Goal: Information Seeking & Learning: Learn about a topic

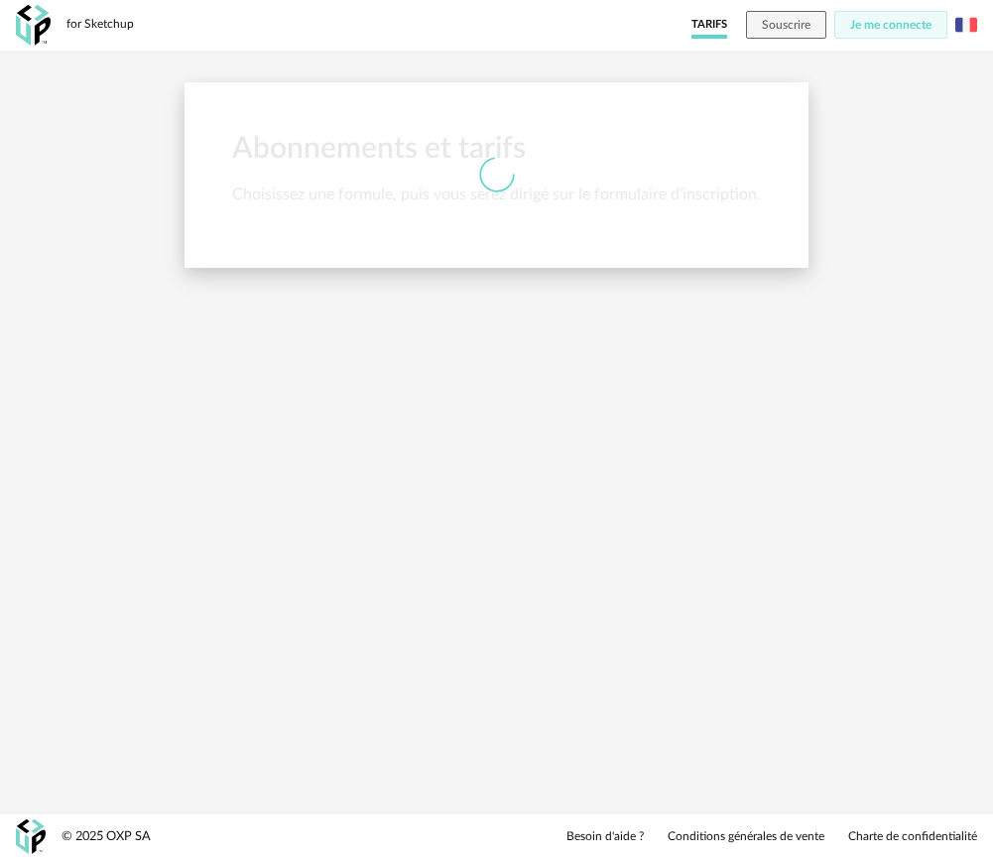
click at [40, 31] on img at bounding box center [33, 25] width 35 height 41
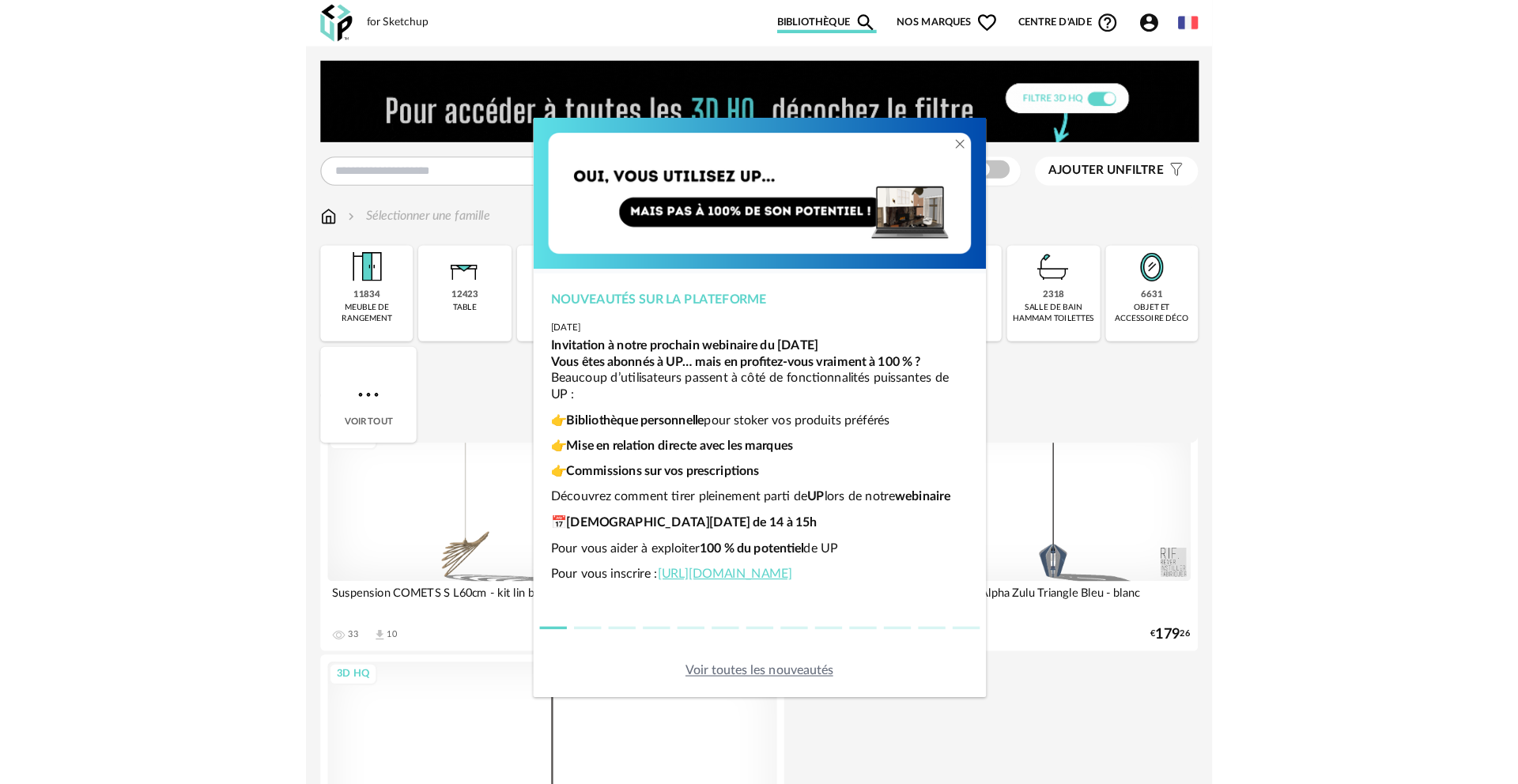
scroll to position [22, 0]
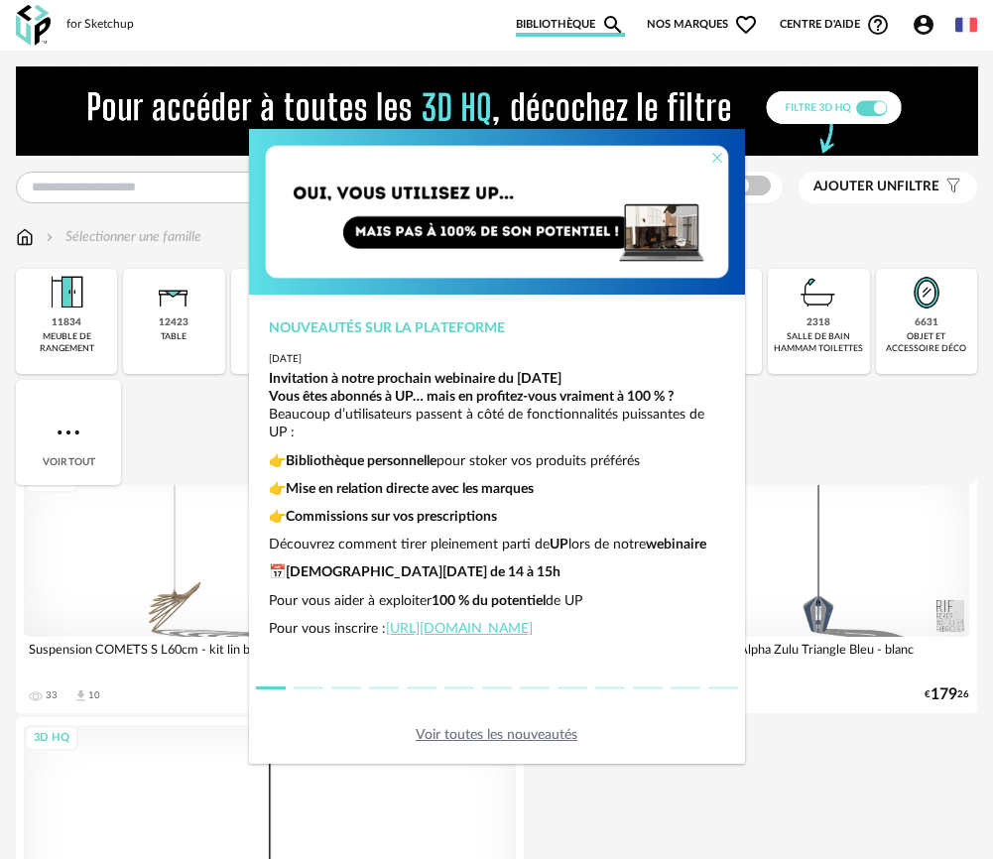
click at [718, 156] on icon "Close" at bounding box center [717, 158] width 16 height 16
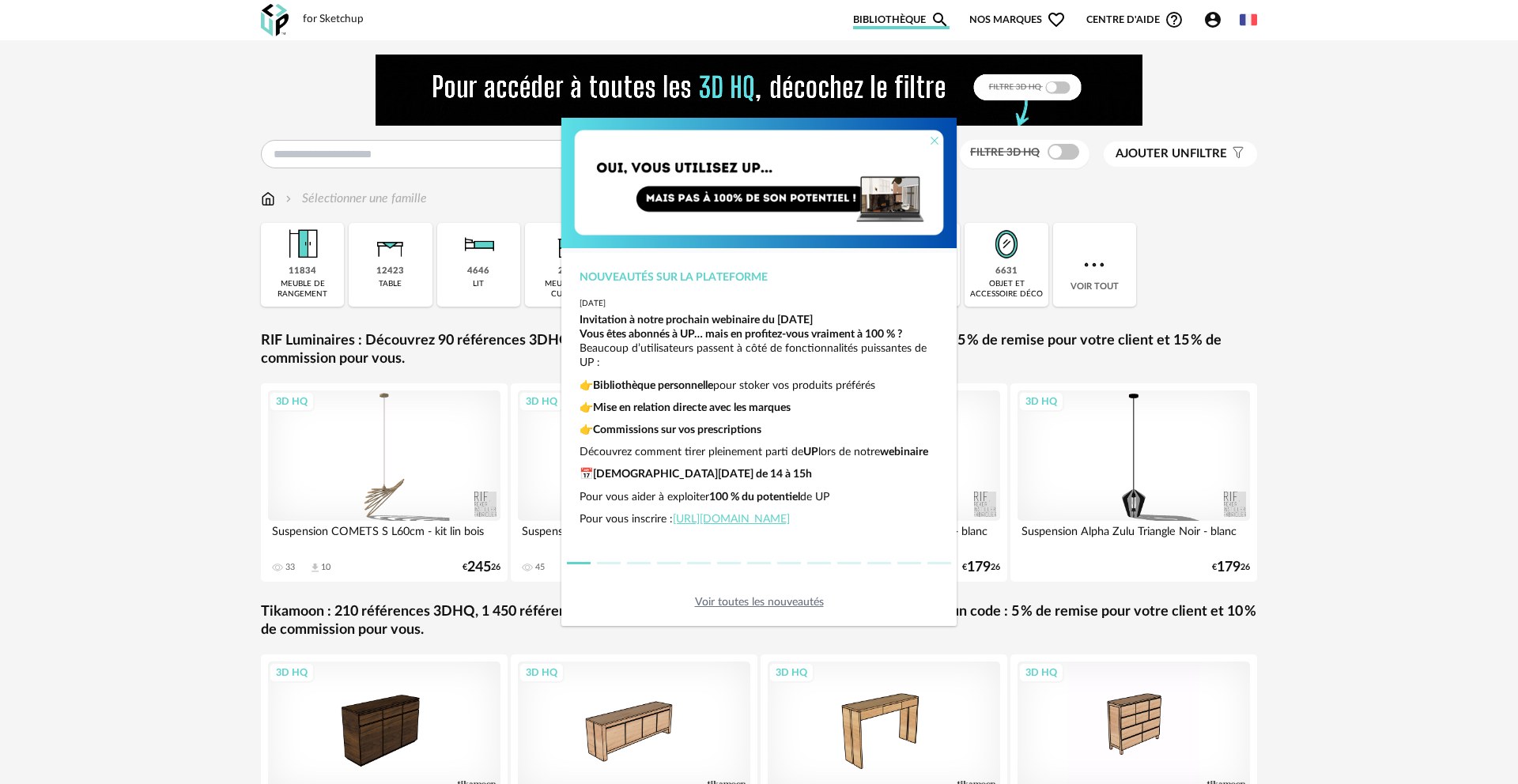
click at [790, 140] on icon "Close" at bounding box center [935, 141] width 13 height 13
click at [790, 144] on icon "Close" at bounding box center [935, 141] width 13 height 13
click at [759, 603] on link "Voir toutes les nouveautés" at bounding box center [759, 602] width 129 height 11
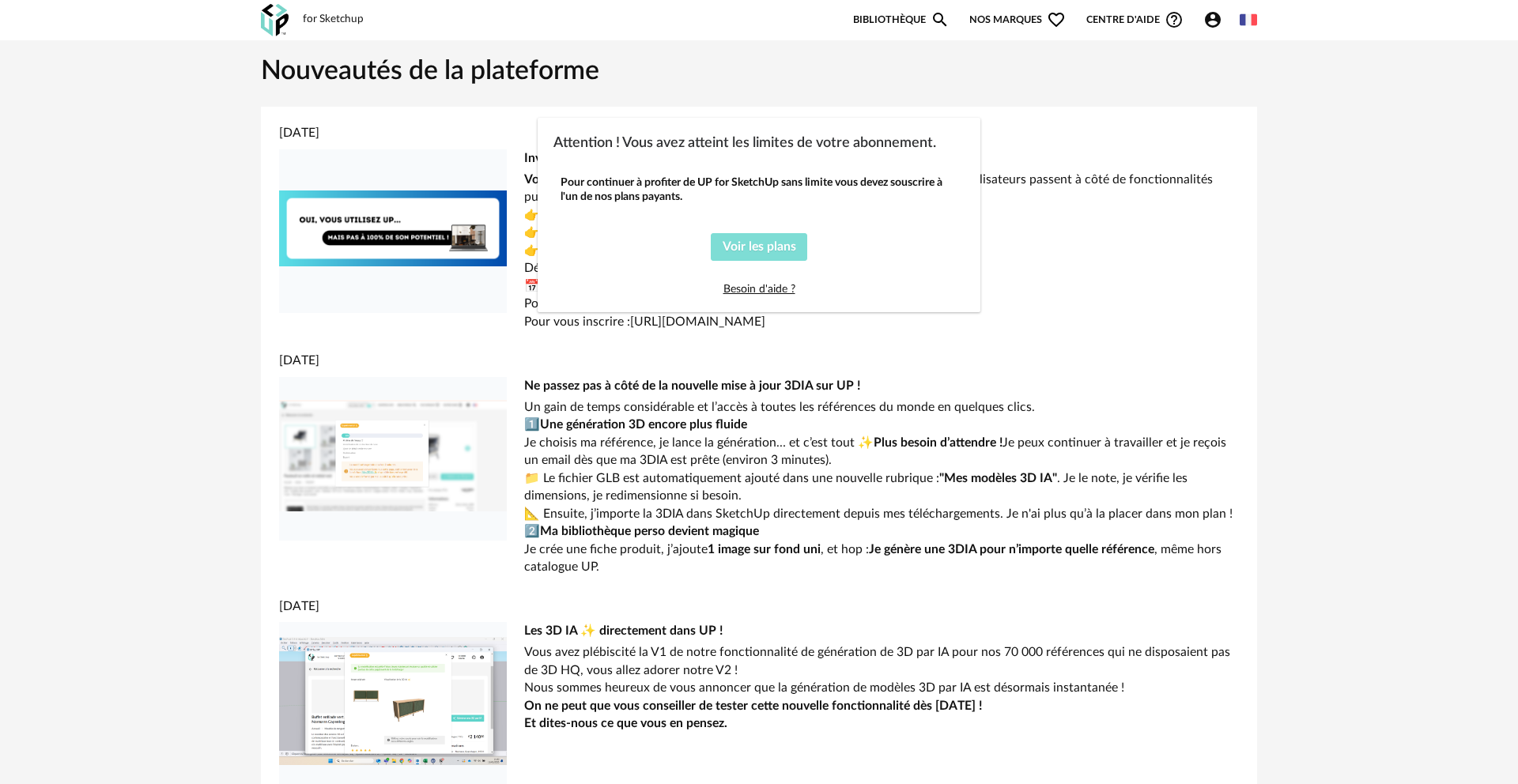
click at [765, 245] on span "Voir les plans" at bounding box center [759, 247] width 73 height 13
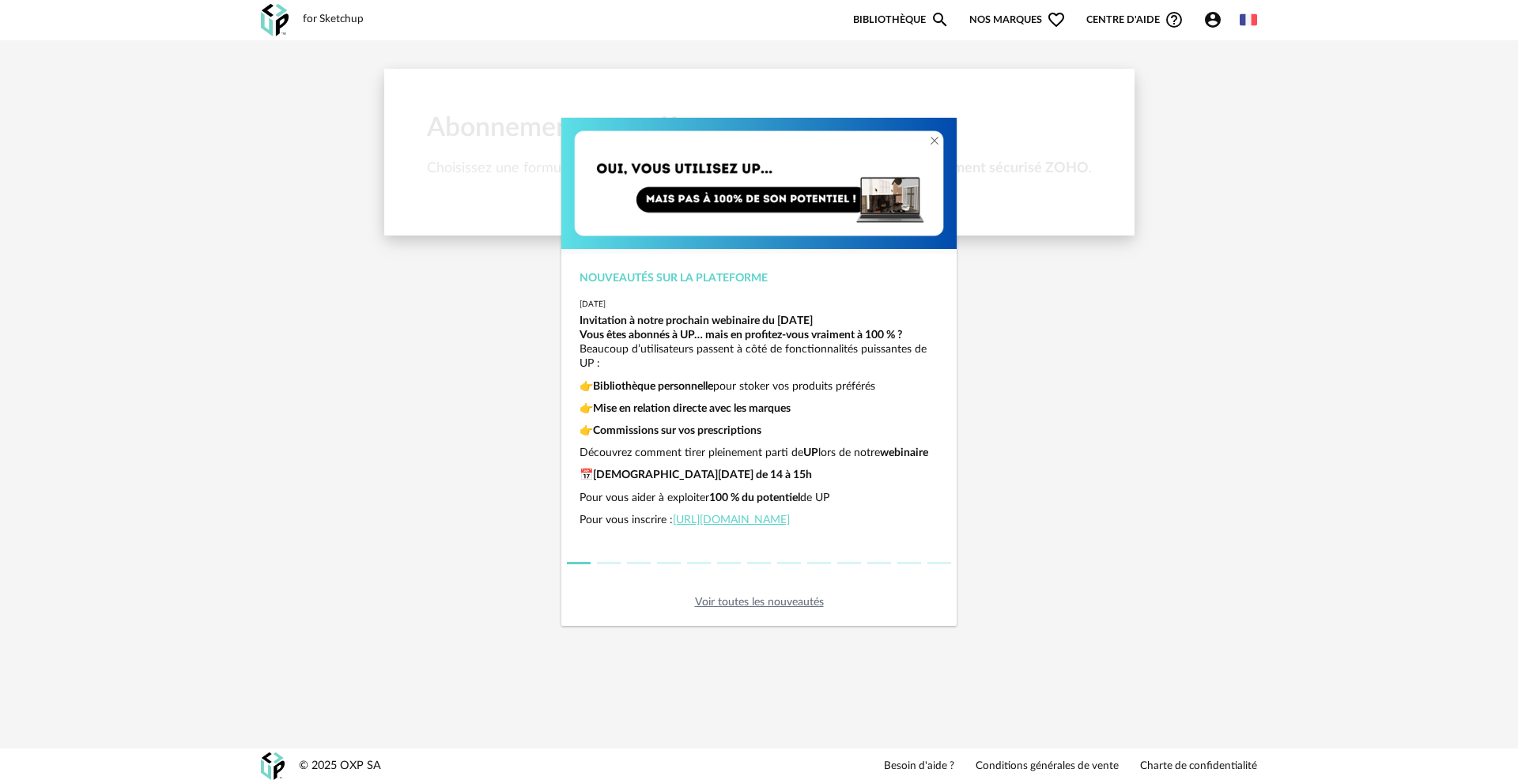
click at [762, 178] on img "dialog" at bounding box center [759, 184] width 395 height 132
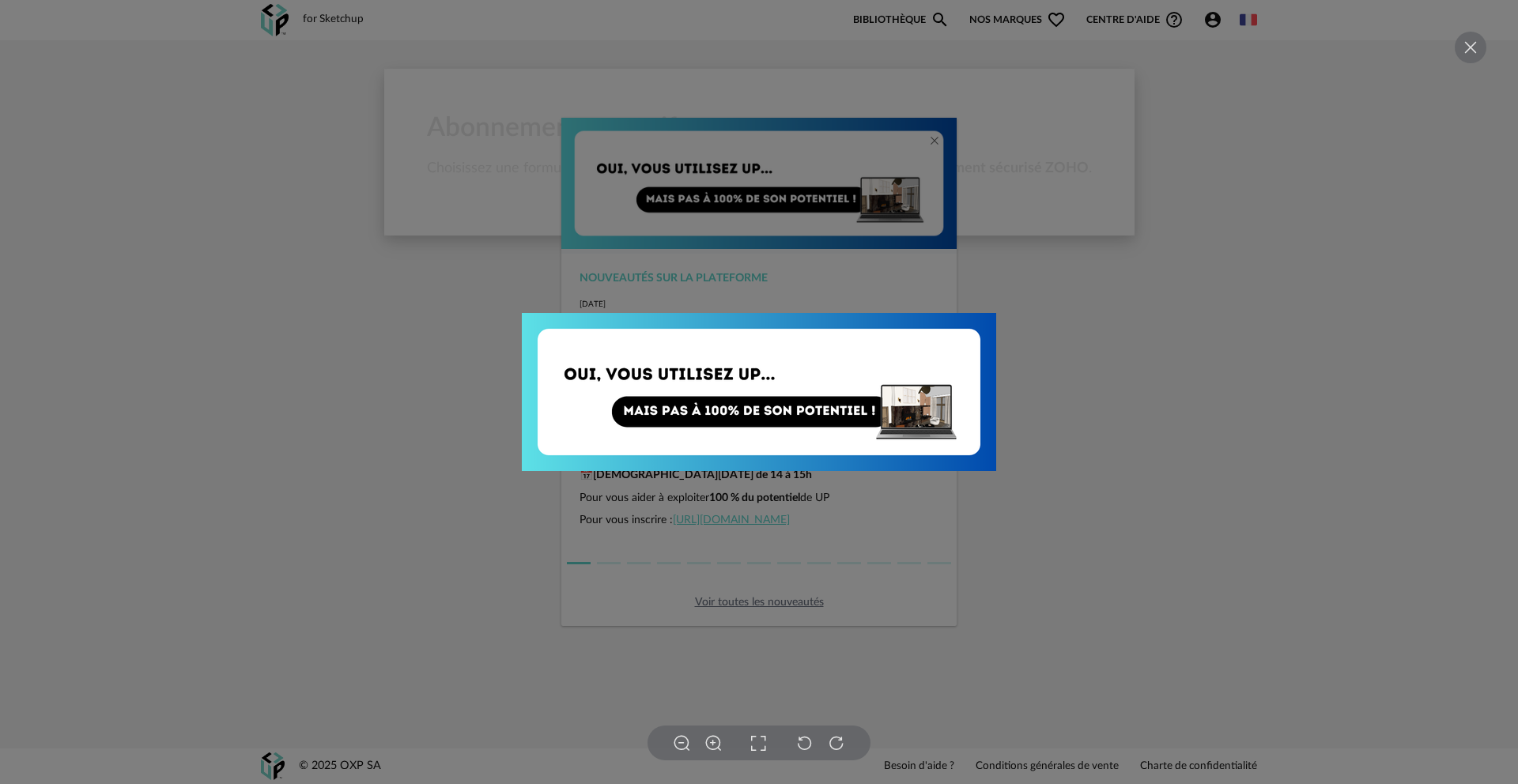
click at [790, 142] on div at bounding box center [759, 392] width 1518 height 784
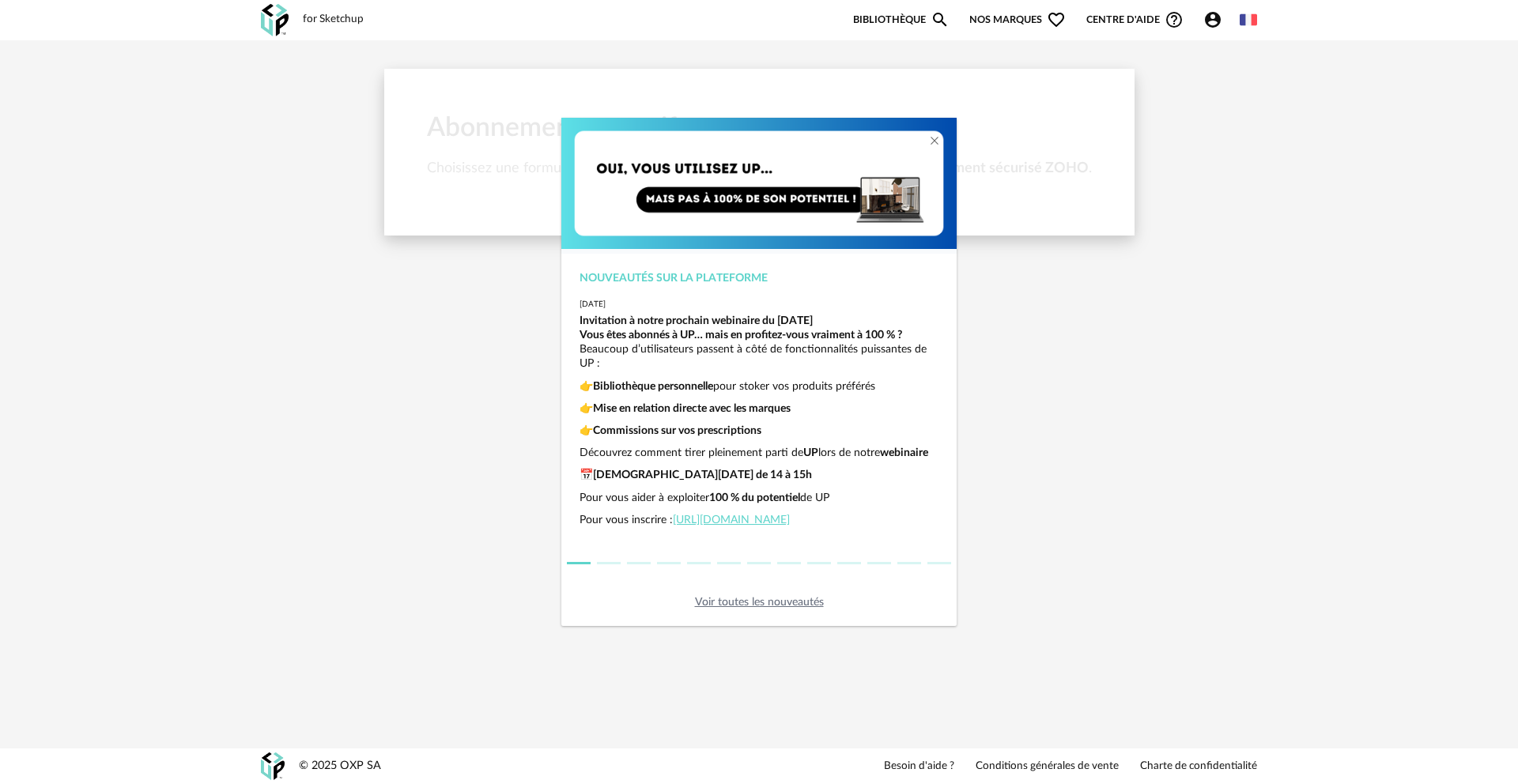
click at [790, 23] on div "Nouveautés sur la plateforme 2025-06-26 Invitation à notre prochain webinaire d…" at bounding box center [759, 392] width 1518 height 784
click at [322, 29] on div "Nouveautés sur la plateforme 2025-06-26 Invitation à notre prochain webinaire d…" at bounding box center [759, 392] width 1518 height 784
drag, startPoint x: 317, startPoint y: 16, endPoint x: 606, endPoint y: 91, distance: 298.6
click at [317, 16] on div "Nouveautés sur la plateforme 2025-06-26 Invitation à notre prochain webinaire d…" at bounding box center [759, 392] width 1518 height 784
click at [790, 138] on icon "Close" at bounding box center [935, 141] width 13 height 13
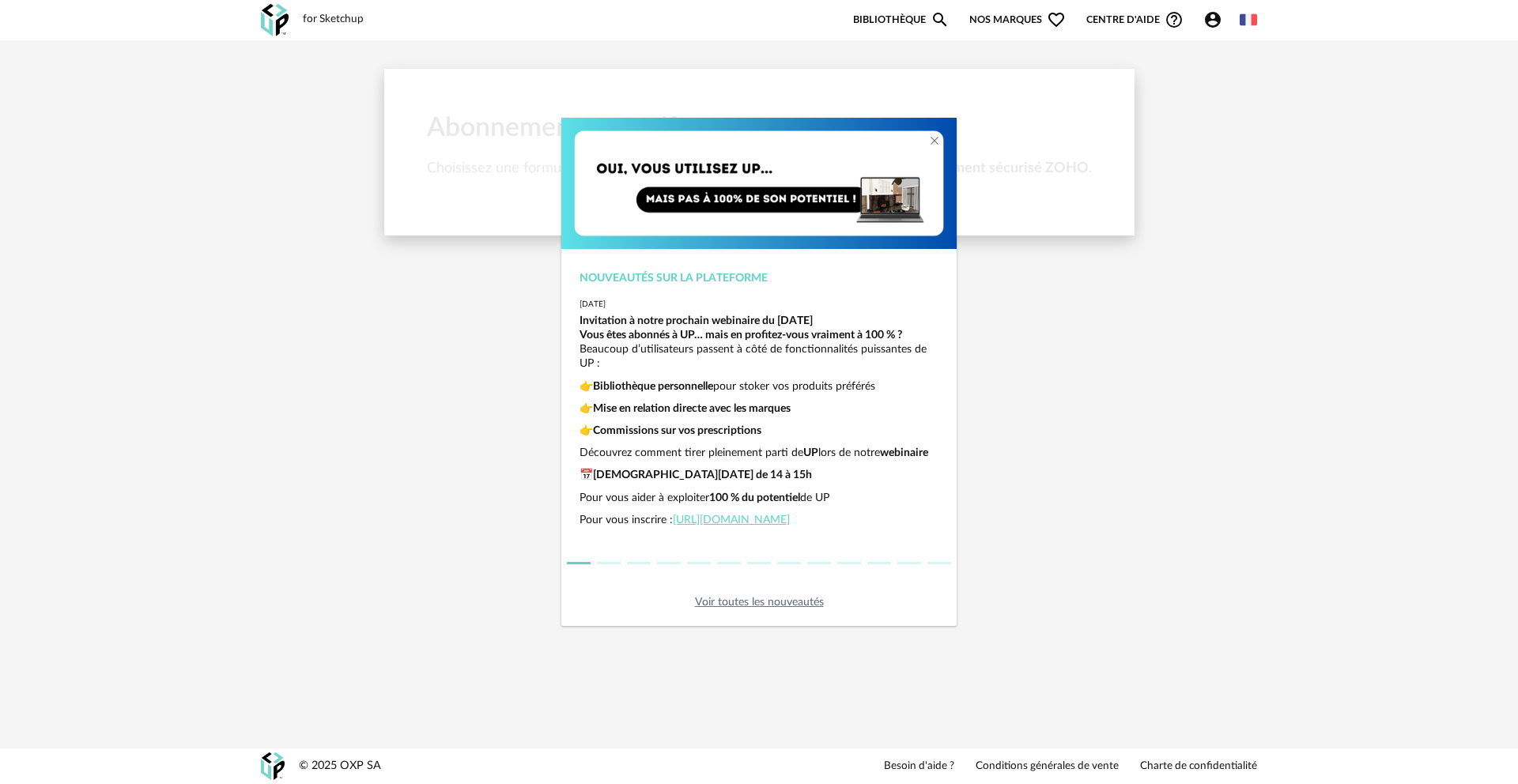
click at [775, 523] on link "https://events.teams.microsoft.com/event/9e0365c0-8c61-40f6-bdb6-5bcf5394e61a@8…" at bounding box center [731, 520] width 117 height 11
click at [790, 20] on div "Nouveautés sur la plateforme 2025-06-26 Invitation à notre prochain webinaire d…" at bounding box center [759, 392] width 1518 height 784
click at [343, 25] on div "Nouveautés sur la plateforme 2025-06-26 Invitation à notre prochain webinaire d…" at bounding box center [759, 392] width 1518 height 784
drag, startPoint x: 1154, startPoint y: 19, endPoint x: 1230, endPoint y: 22, distance: 76.1
click at [790, 18] on div "Nouveautés sur la plateforme 2025-06-26 Invitation à notre prochain webinaire d…" at bounding box center [759, 392] width 1518 height 784
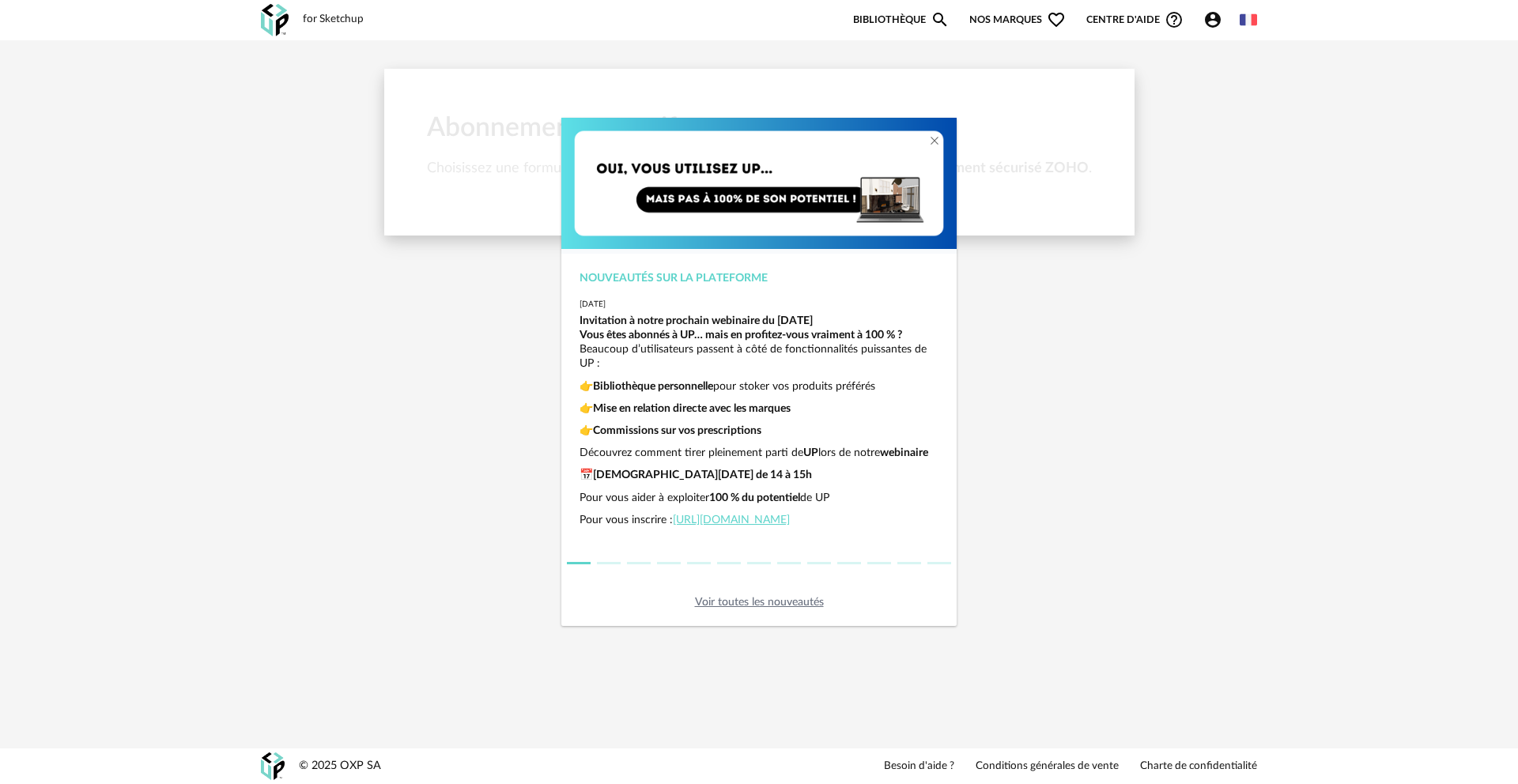
click at [790, 20] on div "Nouveautés sur la plateforme 2025-06-26 Invitation à notre prochain webinaire d…" at bounding box center [759, 392] width 1518 height 784
click at [732, 608] on link "Voir toutes les nouveautés" at bounding box center [759, 602] width 129 height 11
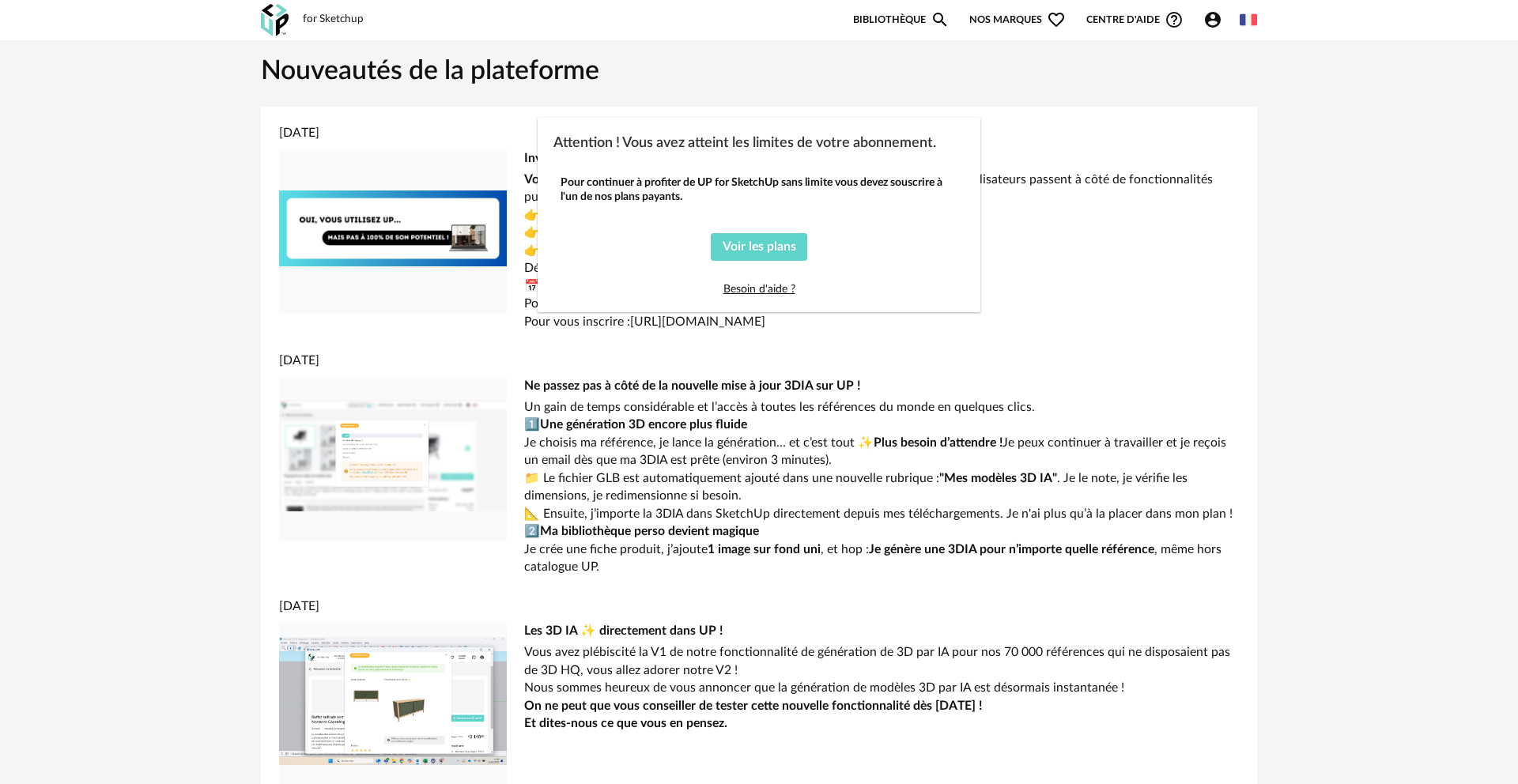
click at [790, 17] on div "Attention ! Vous avez atteint les limites de votre abonnement. Pour continuer à…" at bounding box center [759, 392] width 1518 height 784
drag, startPoint x: 1026, startPoint y: 24, endPoint x: 1009, endPoint y: 22, distance: 17.1
click at [790, 24] on div "Attention ! Vous avez atteint les limites de votre abonnement. Pour continuer à…" at bounding box center [759, 392] width 1518 height 784
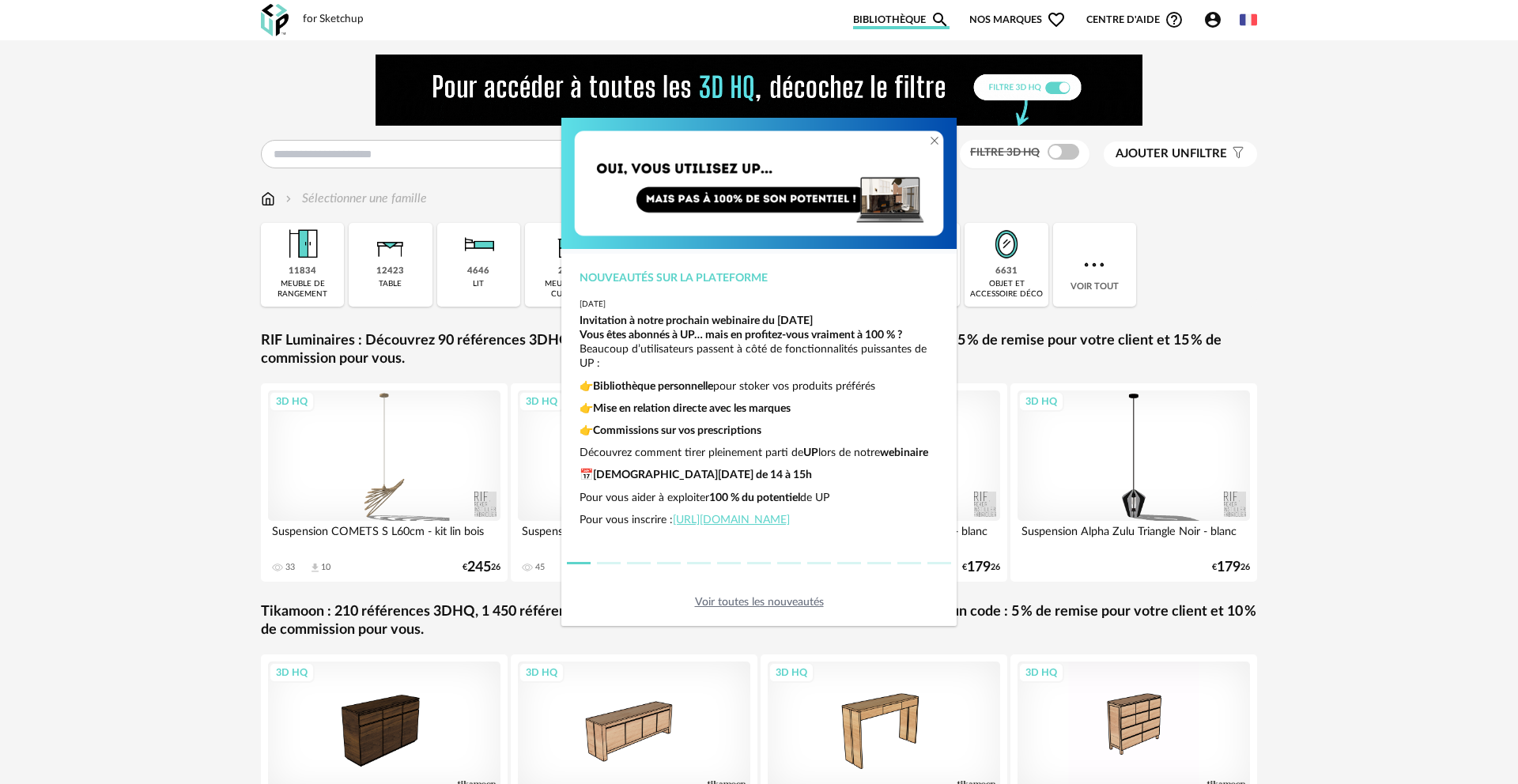
click at [790, 21] on div "Nouveautés sur la plateforme 2025-06-26 Invitation à notre prochain webinaire d…" at bounding box center [759, 392] width 1518 height 784
click at [790, 18] on div "Nouveautés sur la plateforme 2025-06-26 Invitation à notre prochain webinaire d…" at bounding box center [759, 392] width 1518 height 784
click at [790, 20] on div "Nouveautés sur la plateforme 2025-06-26 Invitation à notre prochain webinaire d…" at bounding box center [759, 392] width 1518 height 784
click at [790, 18] on div "Nouveautés sur la plateforme 2025-06-26 Invitation à notre prochain webinaire d…" at bounding box center [759, 392] width 1518 height 784
click at [790, 19] on div "Nouveautés sur la plateforme 2025-06-26 Invitation à notre prochain webinaire d…" at bounding box center [759, 392] width 1518 height 784
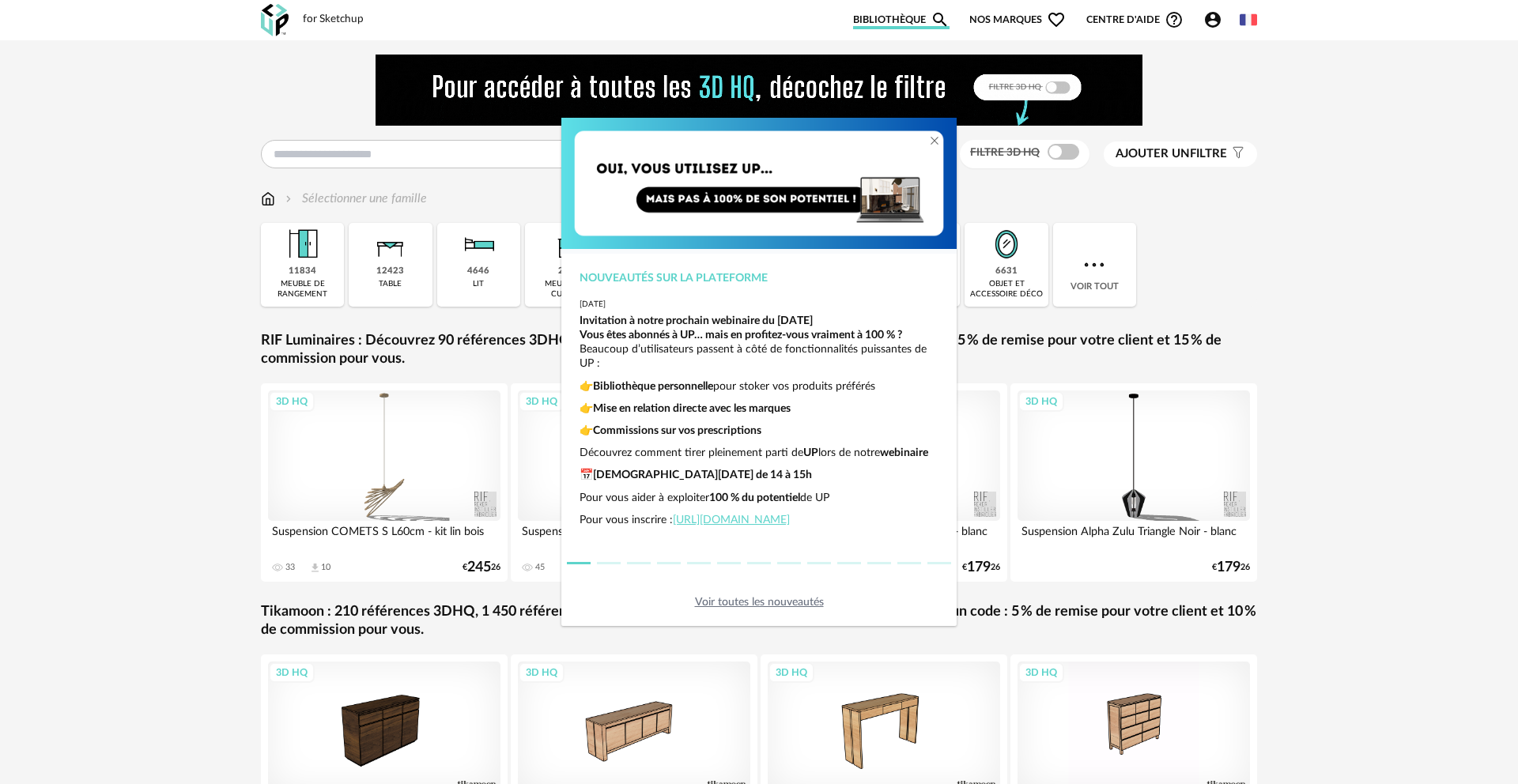
drag, startPoint x: 1269, startPoint y: 19, endPoint x: 898, endPoint y: 6, distance: 371.2
click at [790, 19] on div "Nouveautés sur la plateforme 2025-06-26 Invitation à notre prochain webinaire d…" at bounding box center [759, 392] width 1518 height 784
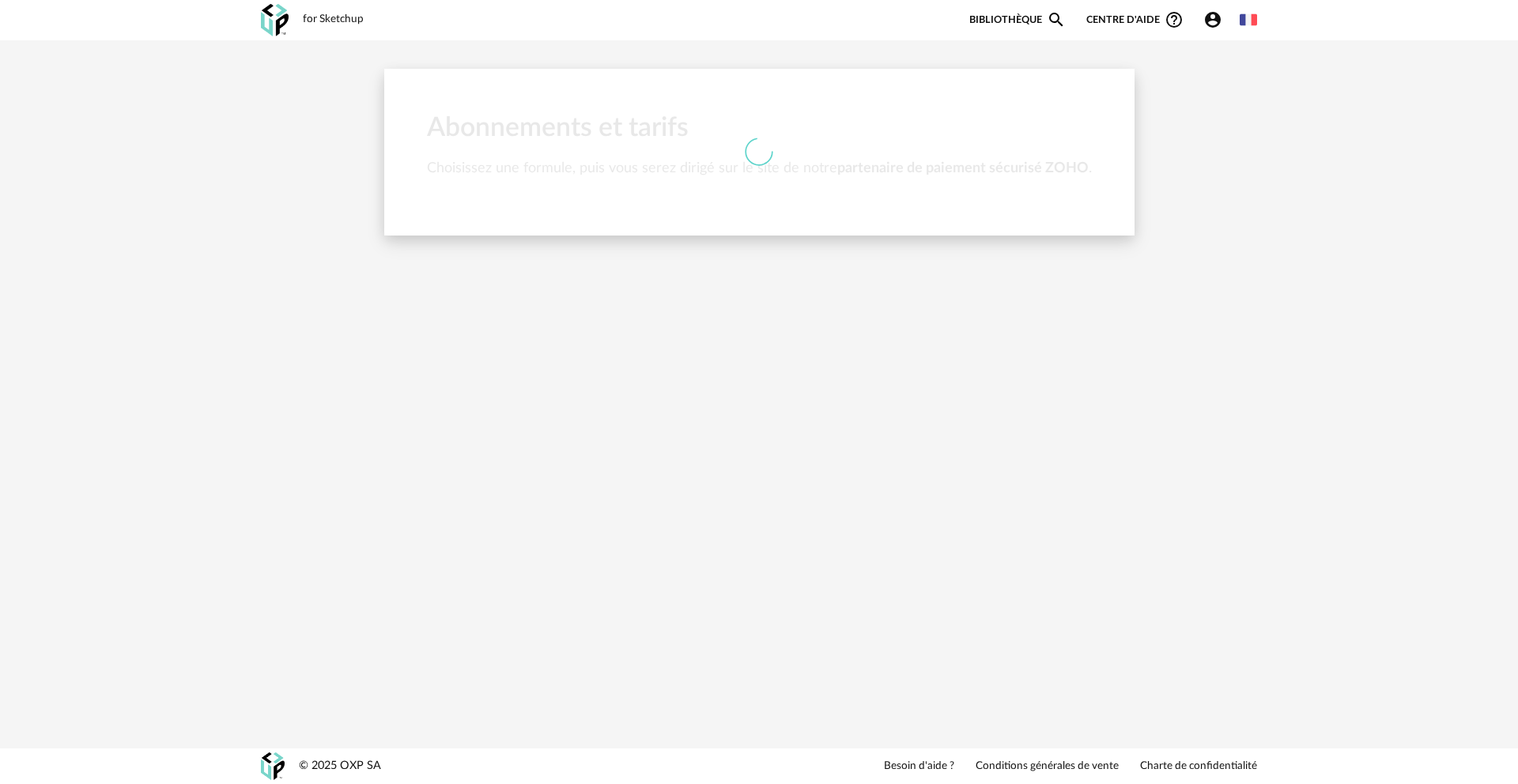
click at [1025, 20] on link "Bibliothèque Magnify icon" at bounding box center [1017, 20] width 96 height 19
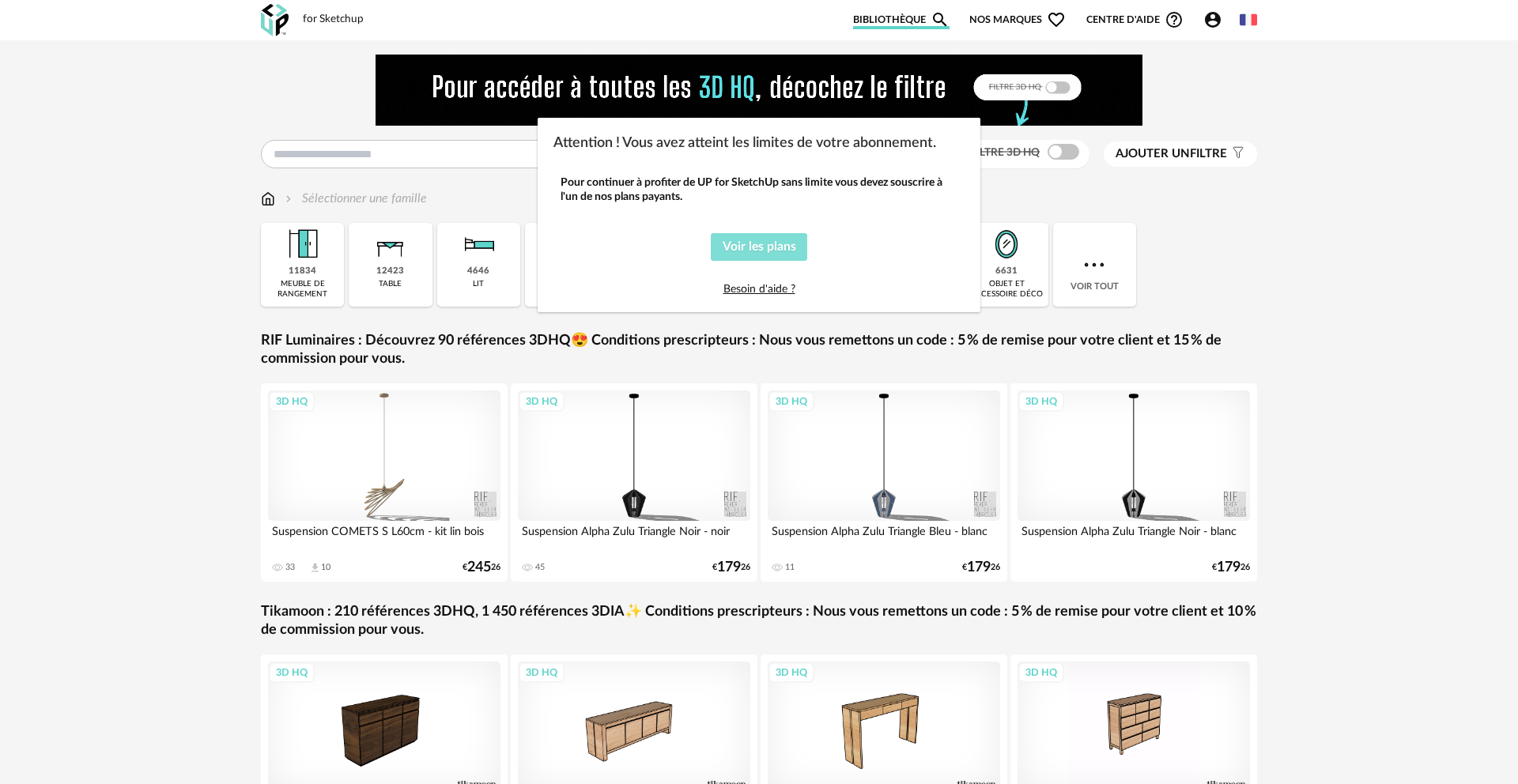
click at [751, 243] on span "Voir les plans" at bounding box center [759, 247] width 73 height 13
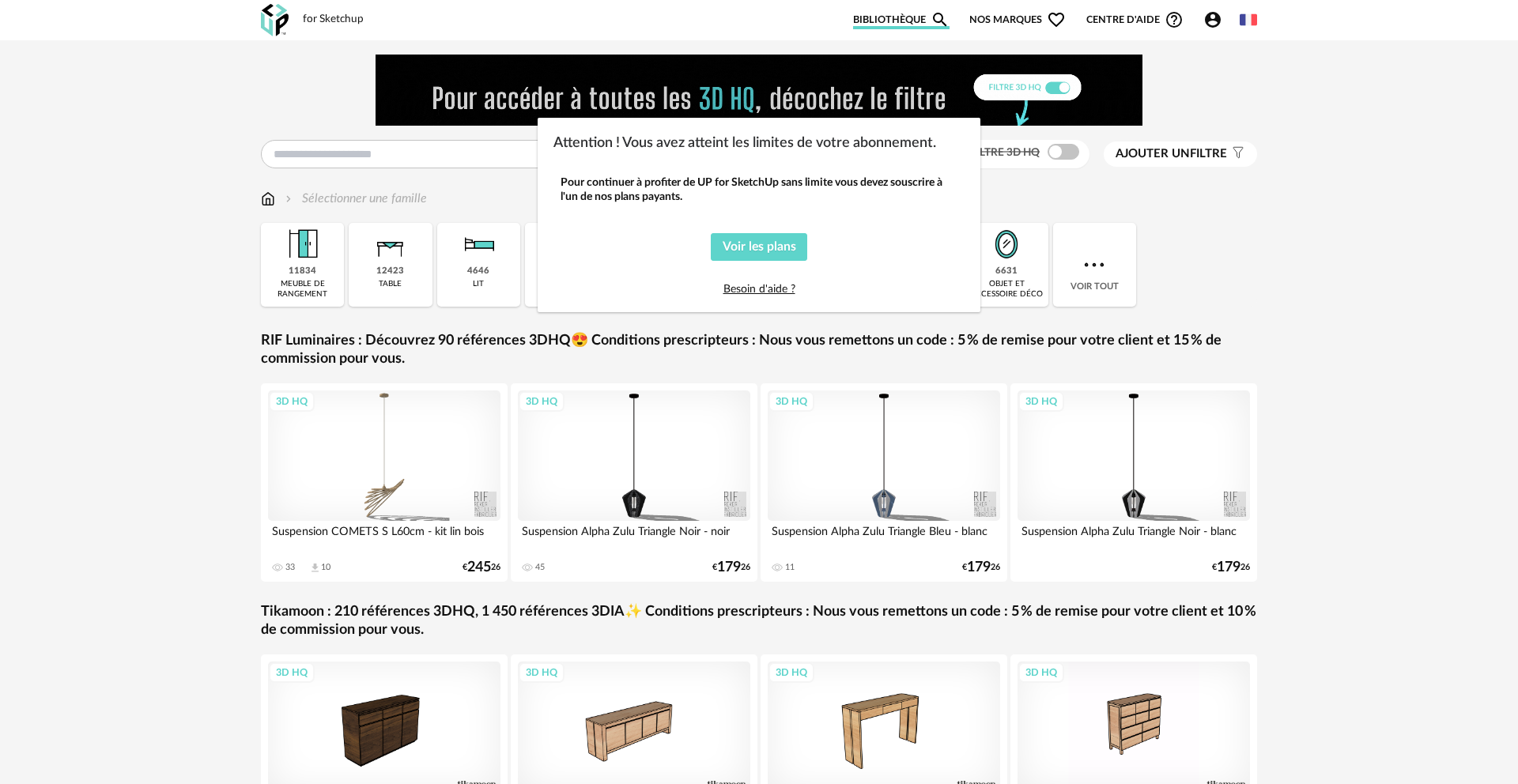
click at [775, 292] on link "Besoin d'aide ?" at bounding box center [759, 289] width 72 height 11
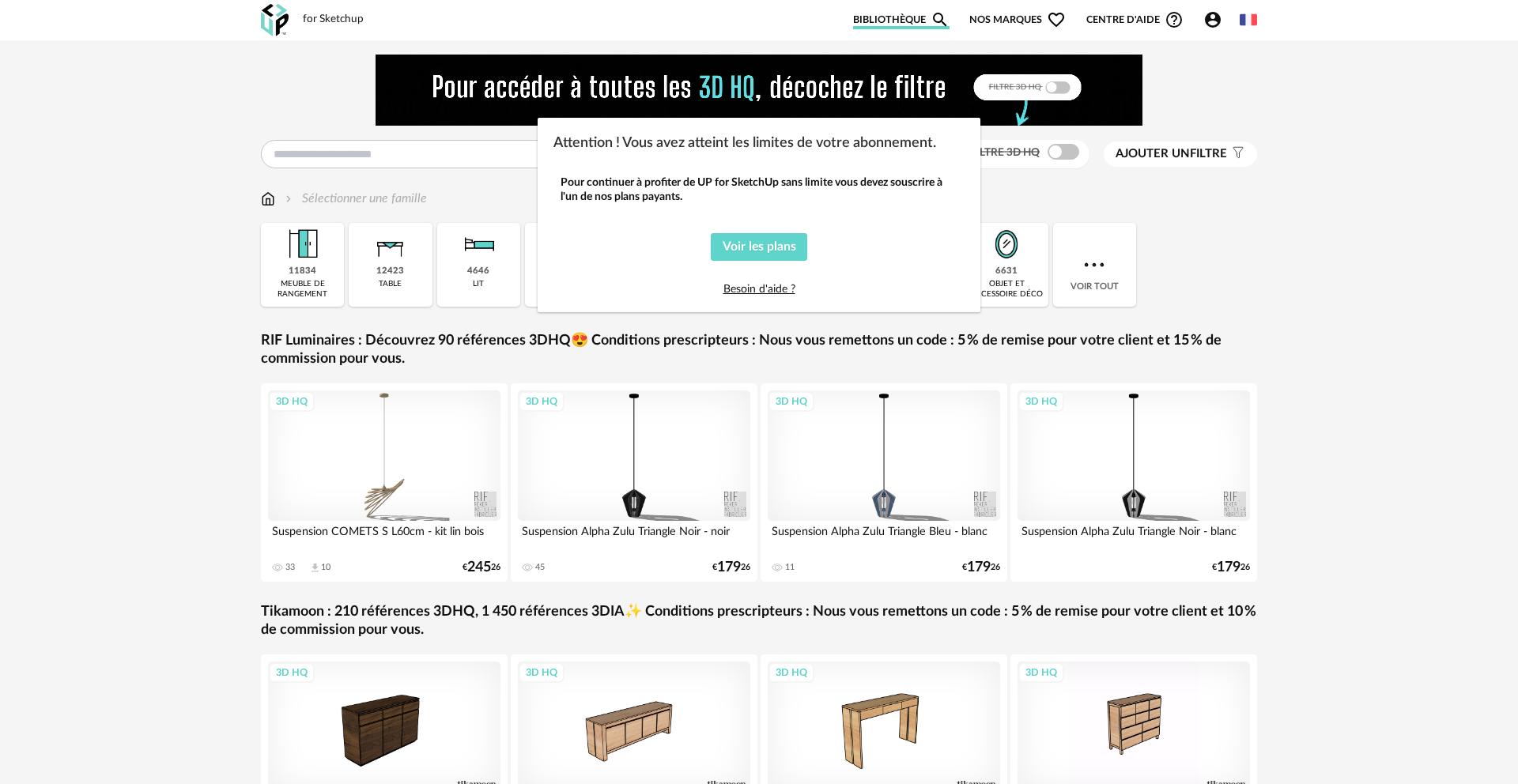
drag, startPoint x: 494, startPoint y: 276, endPoint x: 538, endPoint y: 278, distance: 44.0
click at [496, 276] on div "Attention ! Vous avez atteint les limites de votre abonnement. Pour continuer à…" at bounding box center [759, 392] width 1518 height 784
click at [1025, 19] on div "Attention ! Vous avez atteint les limites de votre abonnement. Pour continuer à…" at bounding box center [759, 392] width 1518 height 784
drag, startPoint x: 1146, startPoint y: 17, endPoint x: 1206, endPoint y: 18, distance: 60.0
click at [1146, 17] on div "Attention ! Vous avez atteint les limites de votre abonnement. Pour continuer à…" at bounding box center [759, 392] width 1518 height 784
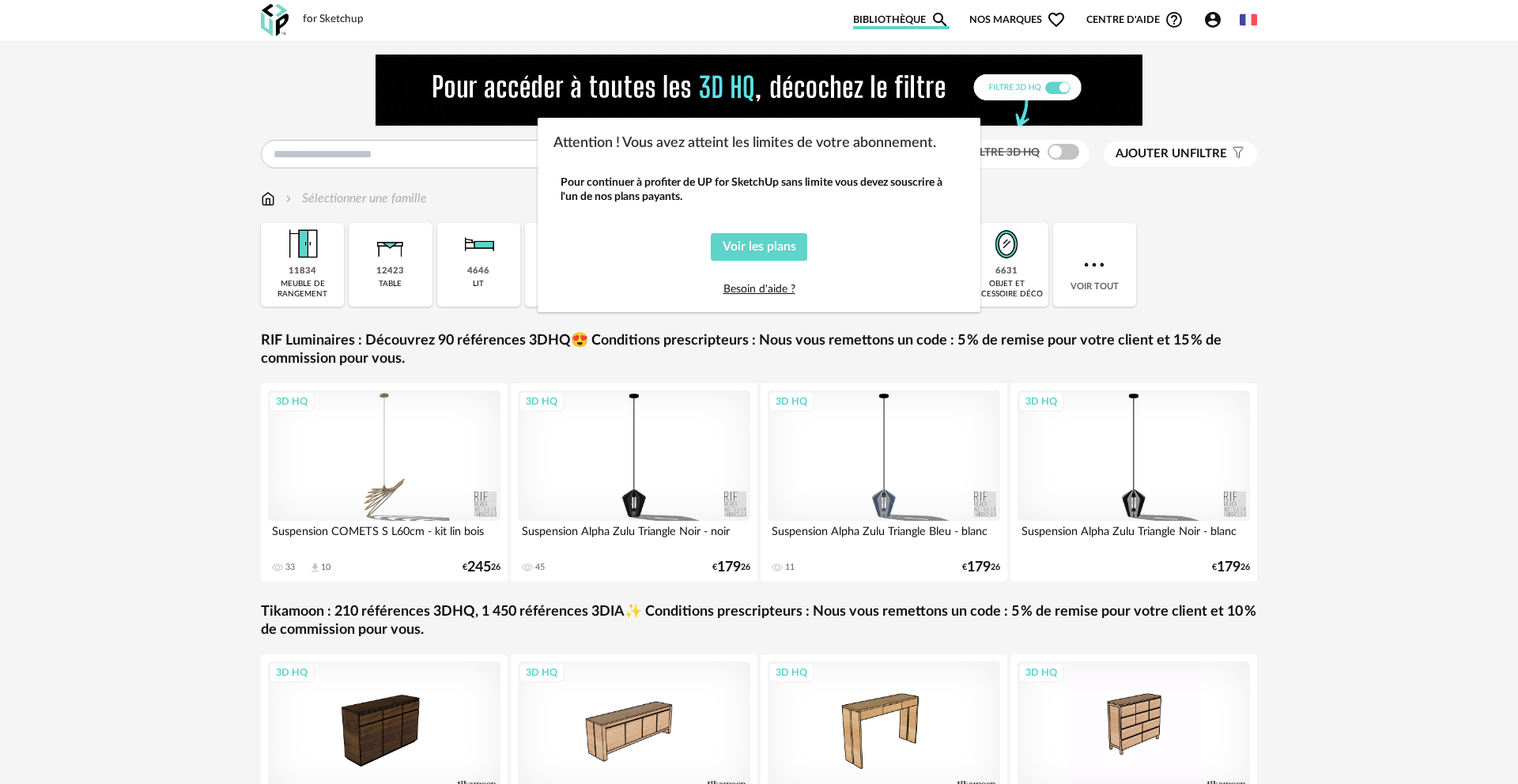
drag, startPoint x: 1208, startPoint y: 18, endPoint x: 1222, endPoint y: 20, distance: 14.1
click at [1208, 18] on div "Attention ! Vous avez atteint les limites de votre abonnement. Pour continuer à…" at bounding box center [759, 392] width 1518 height 784
drag, startPoint x: 1267, startPoint y: 22, endPoint x: 1266, endPoint y: 44, distance: 22.0
click at [1267, 22] on div "Attention ! Vous avez atteint les limites de votre abonnement. Pour continuer à…" at bounding box center [759, 392] width 1518 height 784
click at [743, 289] on link "Besoin d'aide ?" at bounding box center [759, 289] width 72 height 11
